Goal: Task Accomplishment & Management: Manage account settings

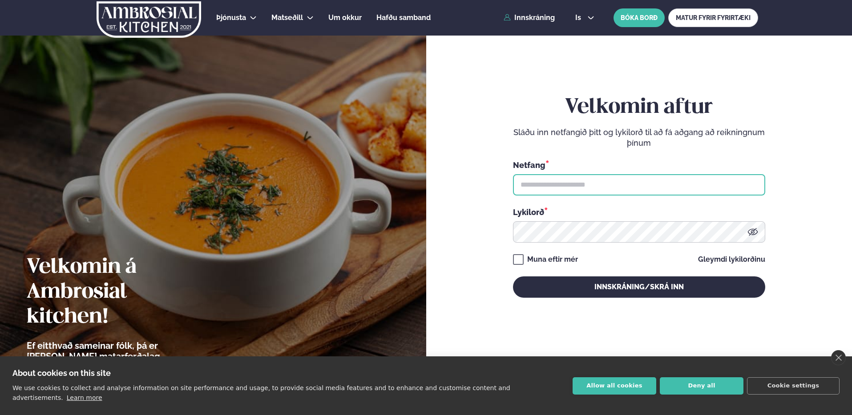
click at [735, 184] on body "About cookies on this site We use cookies to collect and analyse information on…" at bounding box center [426, 299] width 852 height 599
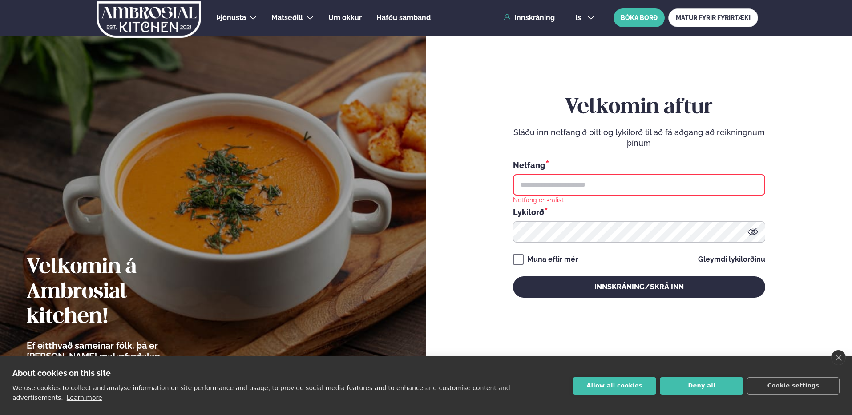
type input "**********"
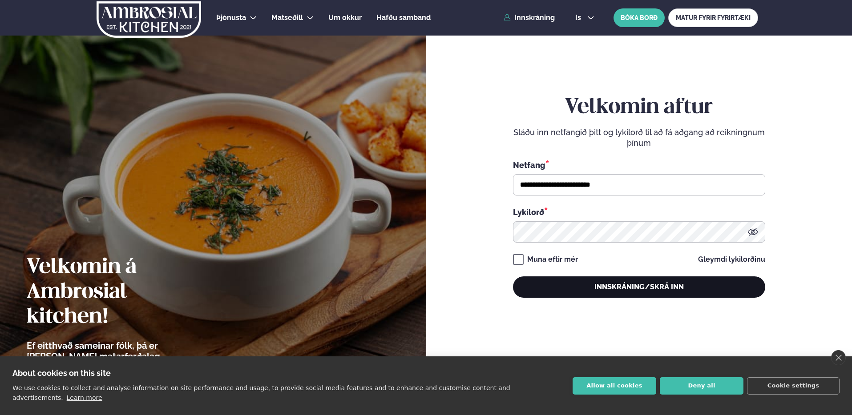
click at [664, 287] on button "Innskráning/Skrá inn" at bounding box center [639, 287] width 252 height 21
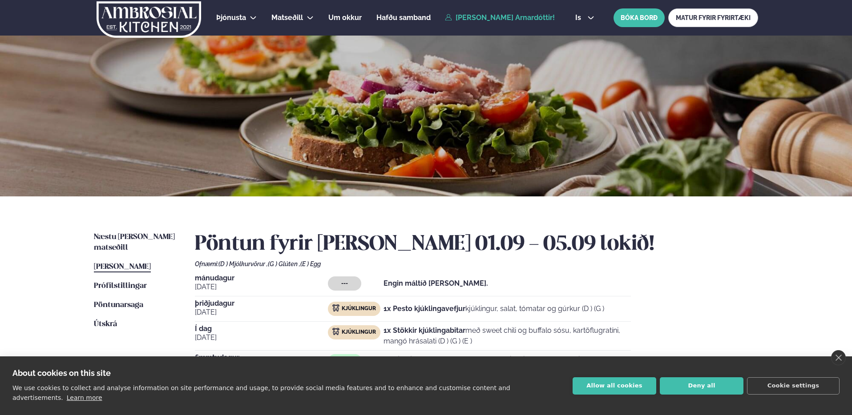
scroll to position [110, 0]
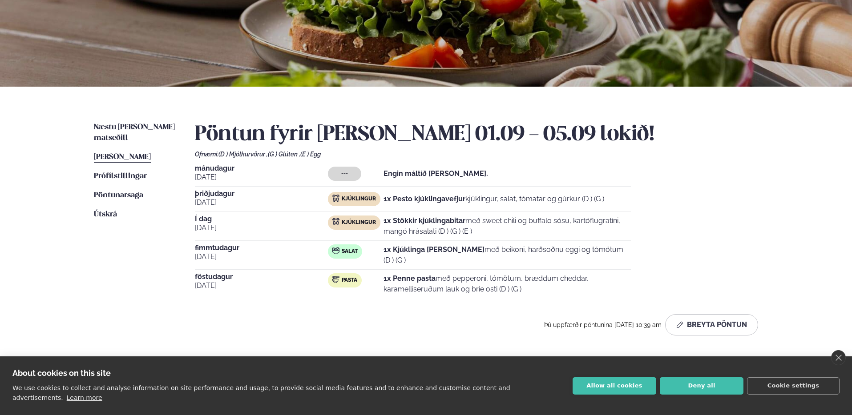
drag, startPoint x: 384, startPoint y: 224, endPoint x: 428, endPoint y: 220, distance: 44.2
click at [428, 220] on strong "1x Stökkir kjúklingabitar" at bounding box center [424, 221] width 82 height 8
drag, startPoint x: 398, startPoint y: 220, endPoint x: 442, endPoint y: 224, distance: 44.2
click at [442, 224] on strong "1x Stökkir kjúklingabitar" at bounding box center [424, 221] width 82 height 8
drag, startPoint x: 459, startPoint y: 254, endPoint x: 464, endPoint y: 255, distance: 5.0
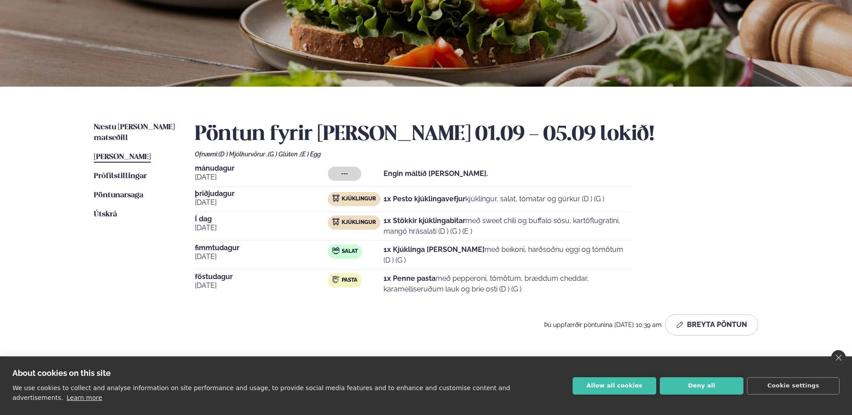
click at [460, 254] on p "1x Kjúklinga [PERSON_NAME] með beikoni, harðsoðnu eggi og tómötum (D ) (G )" at bounding box center [506, 255] width 247 height 21
click at [708, 326] on button "Breyta Pöntun" at bounding box center [711, 324] width 93 height 21
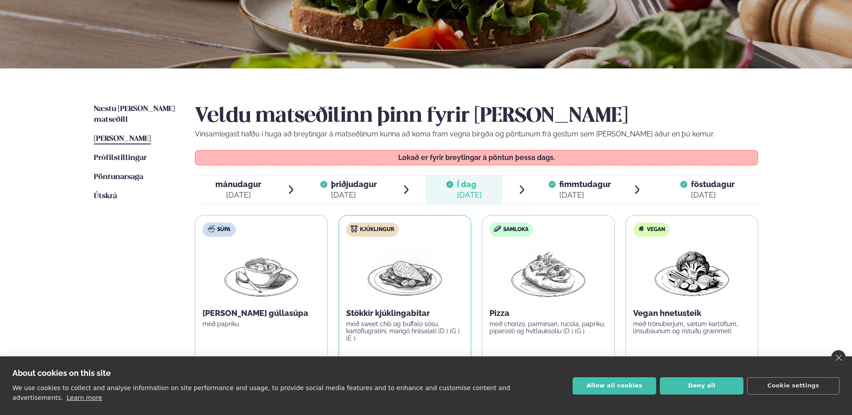
scroll to position [213, 0]
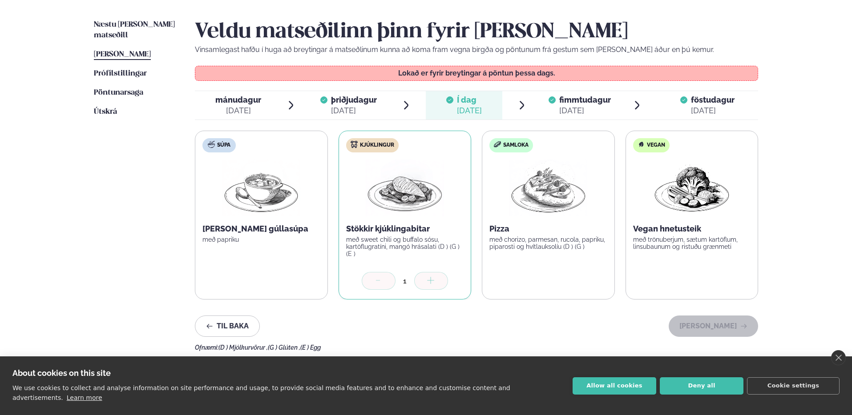
click at [588, 88] on div "Veldu matseðilinn þinn fyrir [PERSON_NAME] Vinsamlegast hafðu í huga að breytin…" at bounding box center [476, 186] width 563 height 332
click at [582, 99] on span "fimmtudagur" at bounding box center [585, 99] width 52 height 9
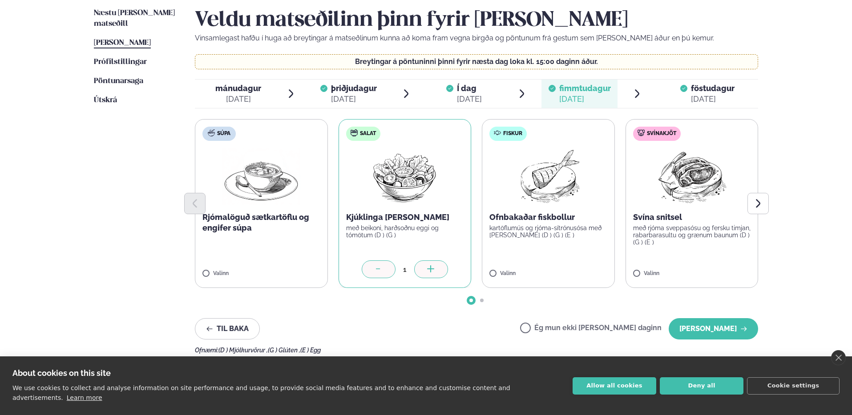
scroll to position [230, 0]
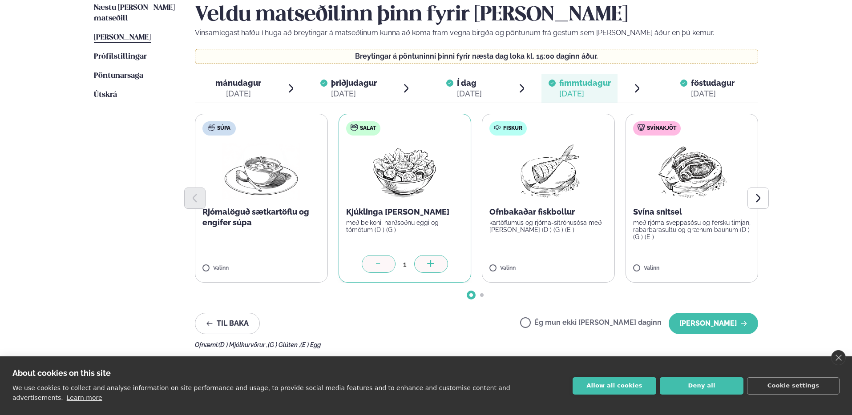
click at [544, 330] on div "Til baka Ég mun ekki [PERSON_NAME] daginn [PERSON_NAME]" at bounding box center [476, 323] width 563 height 21
click at [742, 324] on icon "button" at bounding box center [743, 323] width 7 height 7
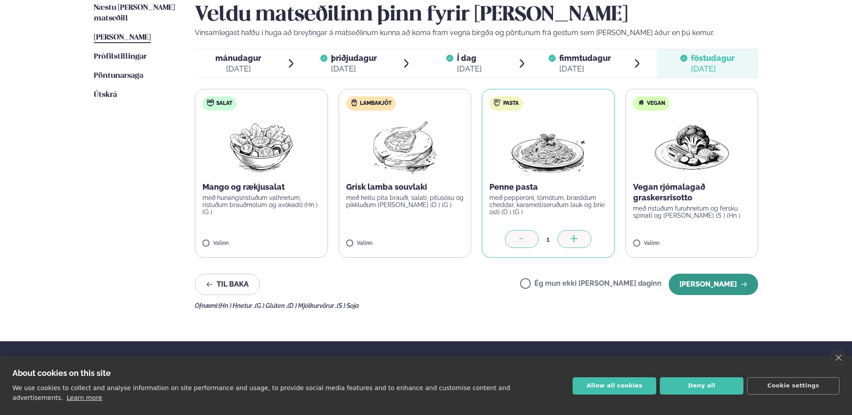
click at [709, 282] on button "[PERSON_NAME]" at bounding box center [713, 284] width 89 height 21
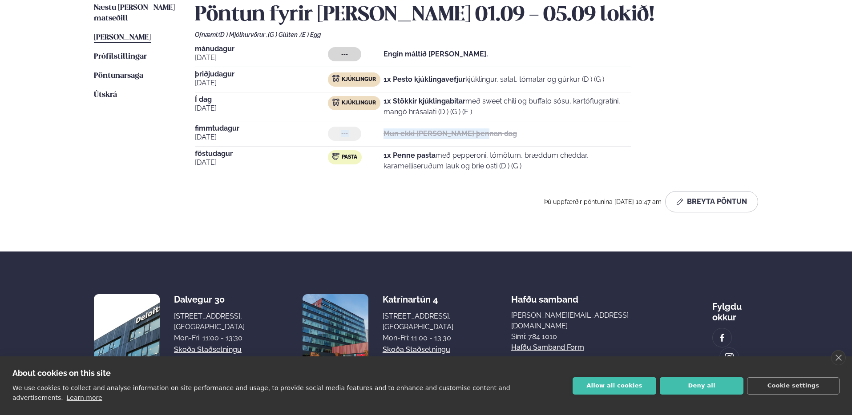
drag, startPoint x: 275, startPoint y: 136, endPoint x: 479, endPoint y: 141, distance: 203.8
click at [479, 141] on div "[DATE] --- Mun ekki [PERSON_NAME] þennan dag" at bounding box center [413, 136] width 436 height 22
click at [504, 130] on div "--- Mun ekki [PERSON_NAME] þennan dag" at bounding box center [479, 134] width 303 height 14
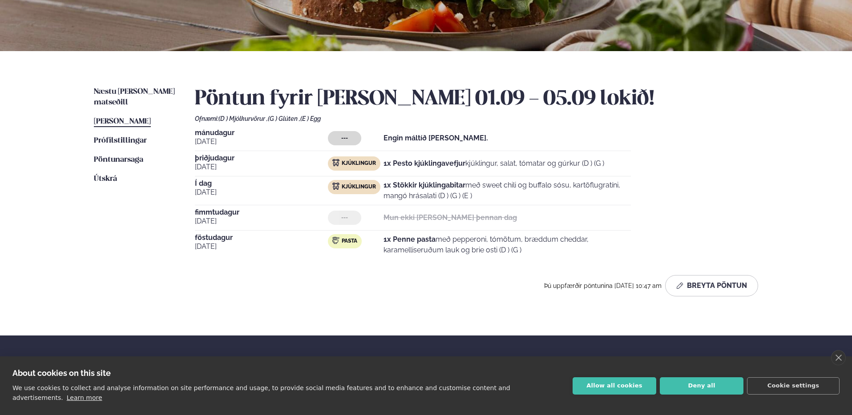
scroll to position [134, 0]
